Goal: Navigation & Orientation: Find specific page/section

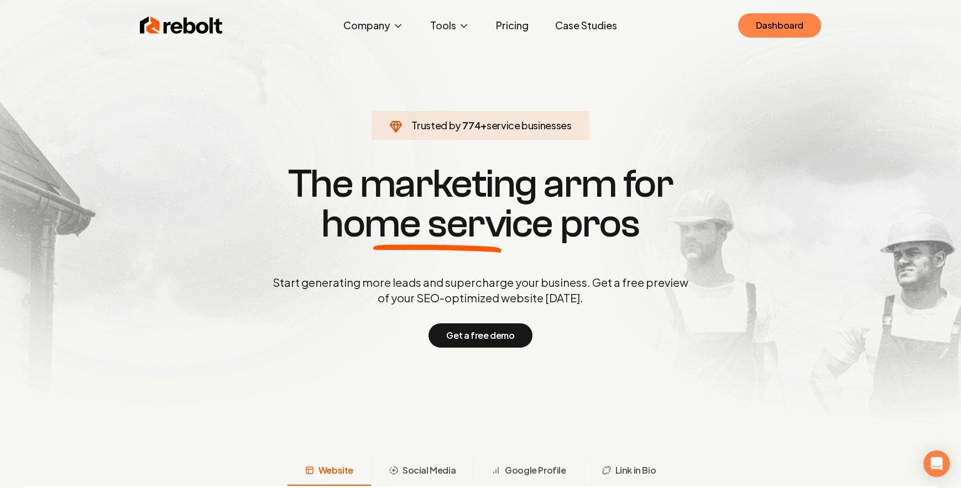
click at [760, 20] on link "Dashboard" at bounding box center [779, 25] width 83 height 24
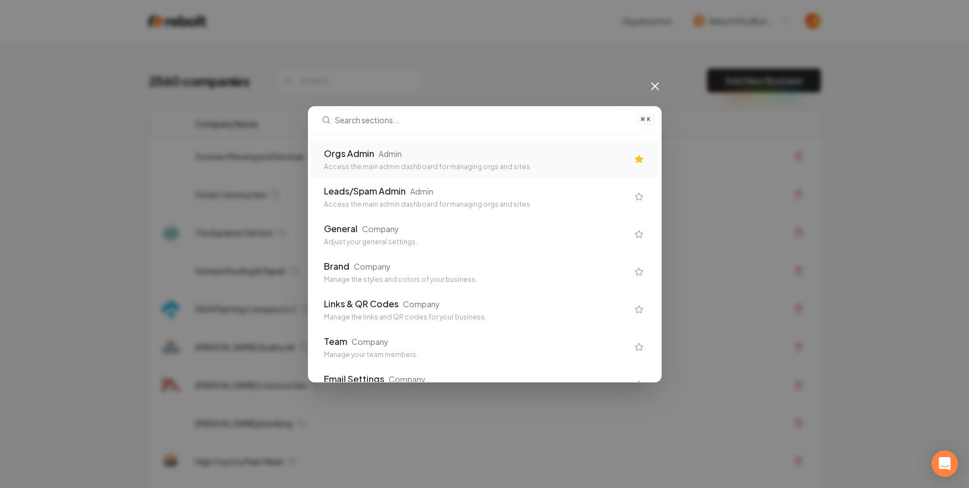
click at [503, 145] on div "Orgs Admin Admin Access the main admin dashboard for managing orgs and sites" at bounding box center [485, 159] width 348 height 38
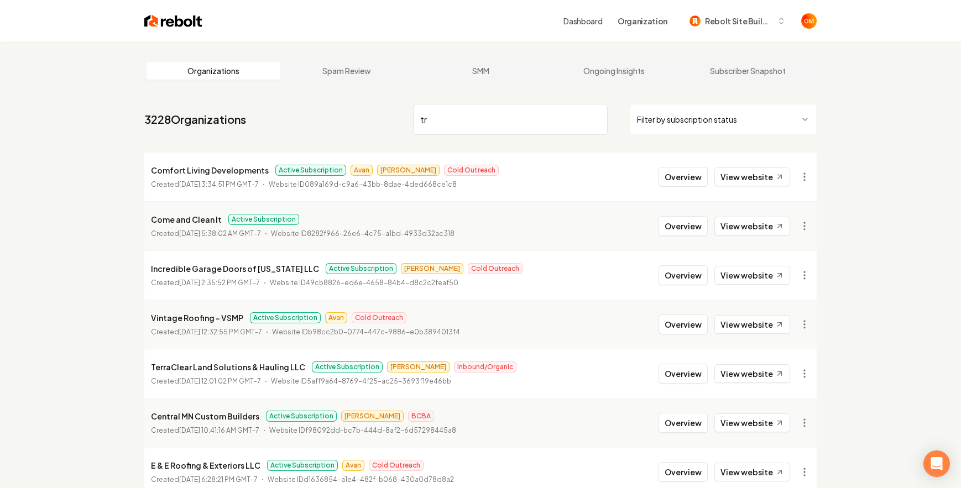
type input "t"
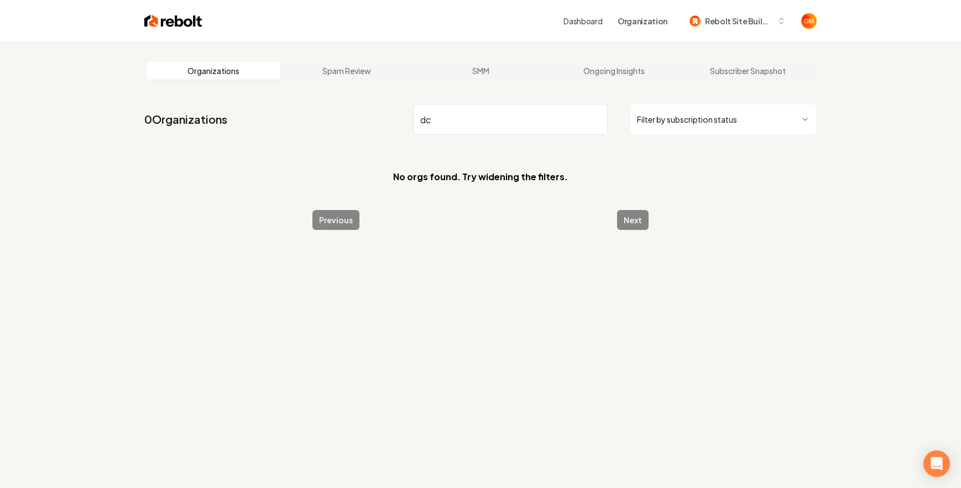
type input "d"
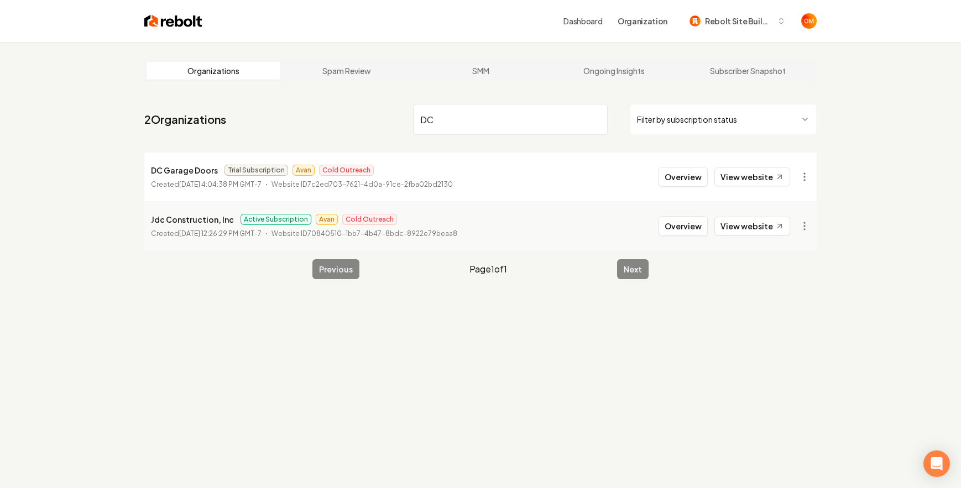
type input "D"
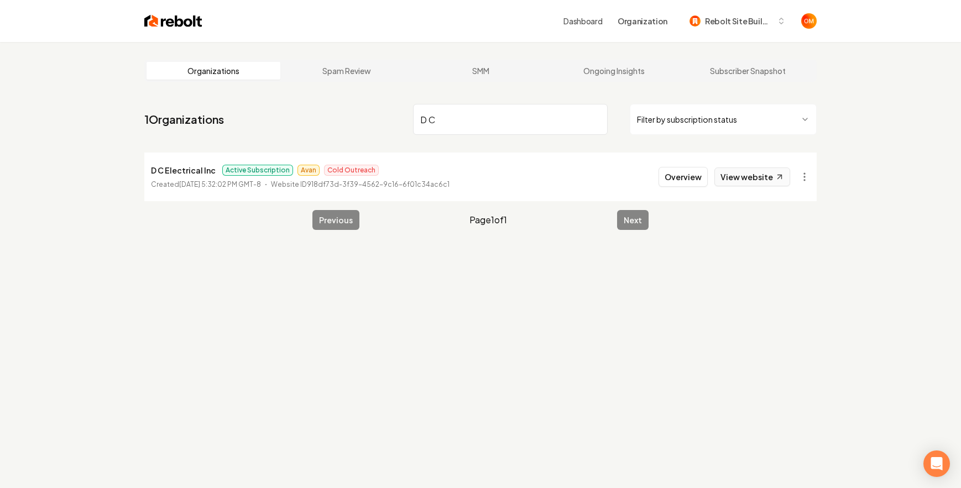
type input "D C"
click at [768, 176] on link "View website" at bounding box center [752, 177] width 76 height 19
click at [598, 119] on input "D C" at bounding box center [510, 119] width 195 height 31
type input "pro circui"
click at [764, 166] on li "Pro Circuit Electric LLC Active Subscription [PERSON_NAME] Cold Outreach Create…" at bounding box center [480, 177] width 672 height 49
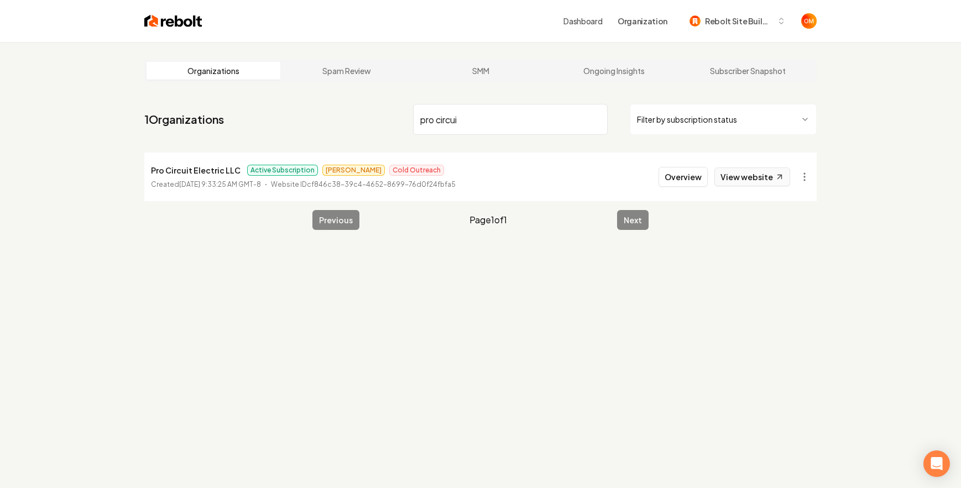
click at [762, 169] on link "View website" at bounding box center [752, 177] width 76 height 19
click at [594, 121] on input "pro circui" at bounding box center [510, 119] width 195 height 31
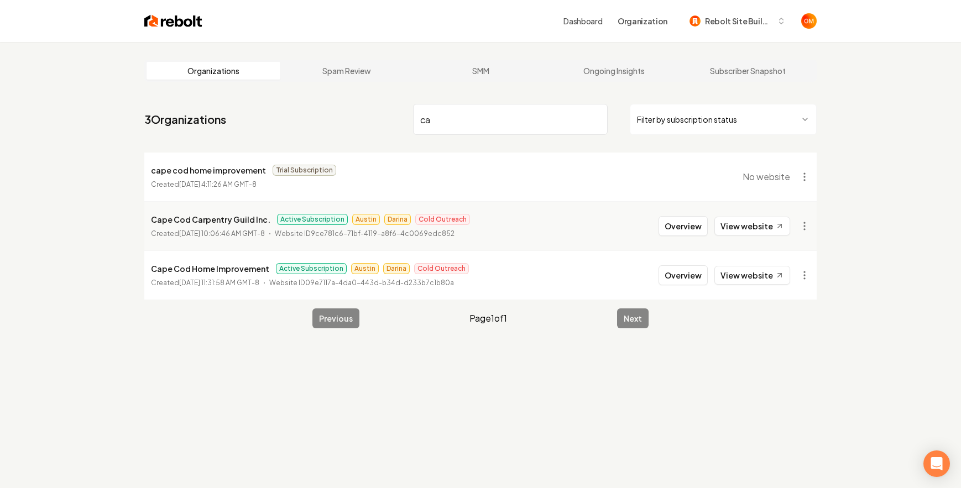
type input "c"
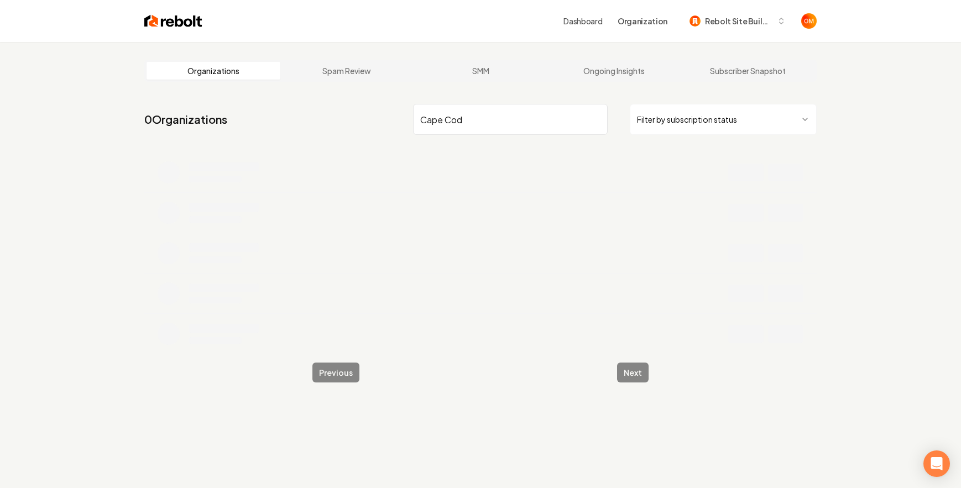
scroll to position [2, 0]
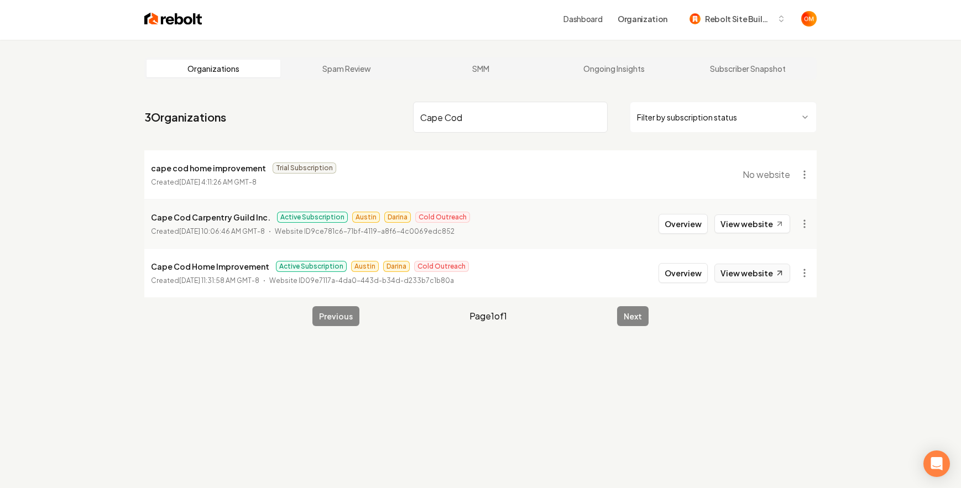
type input "Cape Cod"
click at [743, 274] on link "View website" at bounding box center [752, 273] width 76 height 19
